Goal: Find contact information: Find contact information

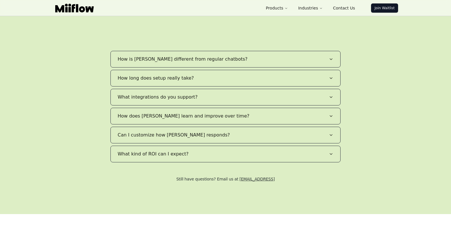
scroll to position [1163, 0]
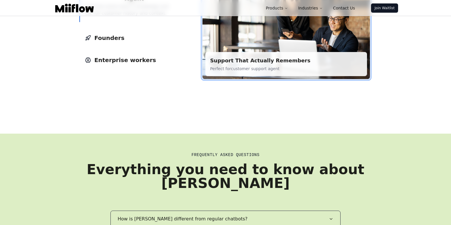
scroll to position [855, 0]
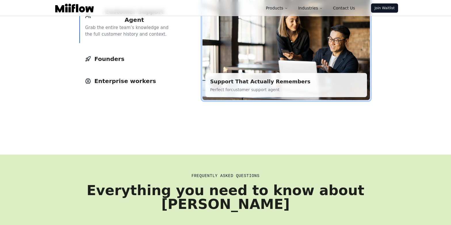
click at [50, 93] on div "Built for teams that move fast Whether you're a founder or leading a team, Mii-…" at bounding box center [226, 23] width 442 height 196
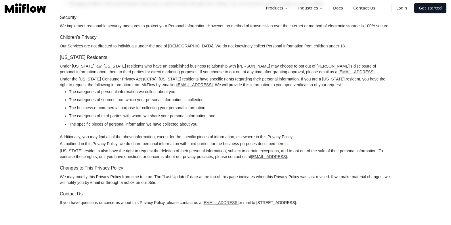
scroll to position [460, 0]
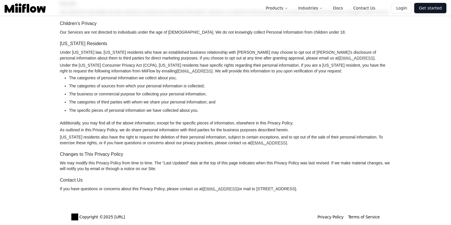
click at [369, 218] on link "Terms of Service" at bounding box center [364, 217] width 32 height 5
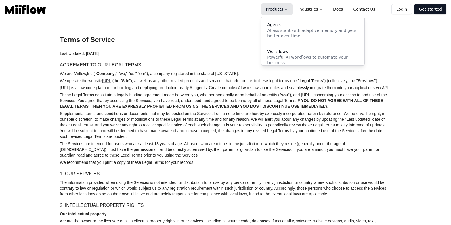
click at [292, 9] on button "Products" at bounding box center [276, 9] width 31 height 12
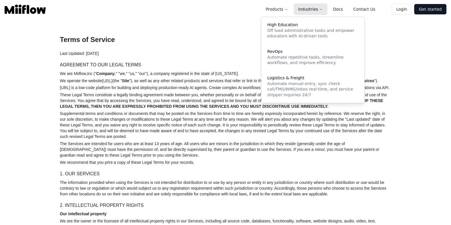
click at [327, 9] on button "Industries" at bounding box center [311, 9] width 34 height 12
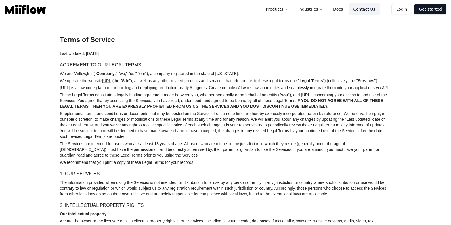
click at [364, 10] on link "Contact Us" at bounding box center [364, 9] width 31 height 12
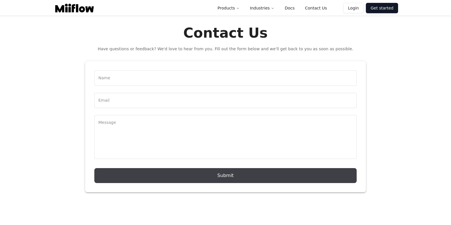
scroll to position [1, 0]
